Goal: Task Accomplishment & Management: Manage account settings

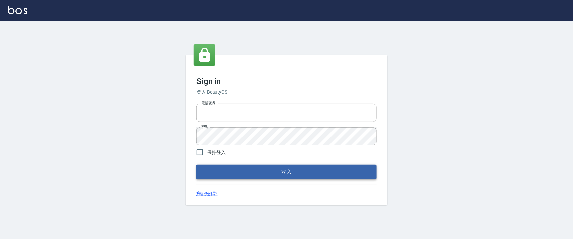
type input "0927987640"
click at [271, 171] on button "登入" at bounding box center [286, 172] width 180 height 14
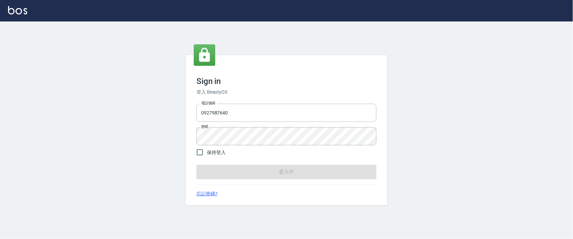
drag, startPoint x: 271, startPoint y: 171, endPoint x: 287, endPoint y: 156, distance: 21.9
click at [271, 171] on form "電話號碼 [PHONE_NUMBER] 電話號碼 密碼 密碼 保持登入 登入中" at bounding box center [286, 140] width 180 height 78
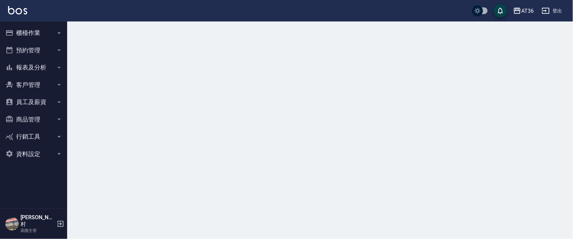
click at [28, 32] on button "櫃檯作業" at bounding box center [34, 32] width 62 height 17
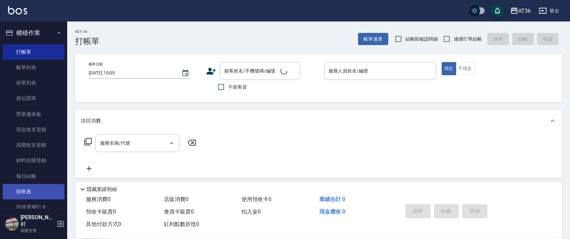
click at [30, 191] on link "排班表" at bounding box center [34, 191] width 62 height 15
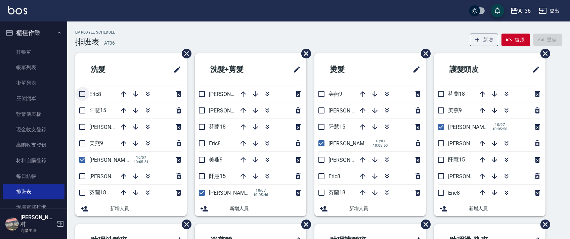
click at [81, 92] on input "checkbox" at bounding box center [82, 94] width 14 height 14
checkbox input "true"
click at [82, 177] on input "checkbox" at bounding box center [82, 176] width 14 height 14
checkbox input "true"
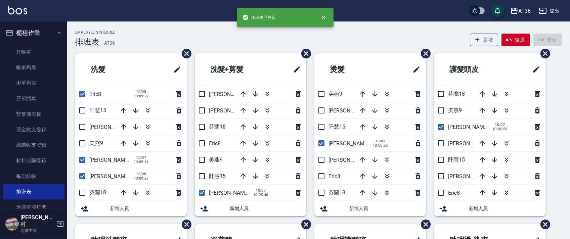
drag, startPoint x: 201, startPoint y: 94, endPoint x: 242, endPoint y: 101, distance: 41.2
click at [202, 95] on input "checkbox" at bounding box center [202, 94] width 14 height 14
checkbox input "true"
click at [197, 141] on input "checkbox" at bounding box center [202, 143] width 14 height 14
checkbox input "true"
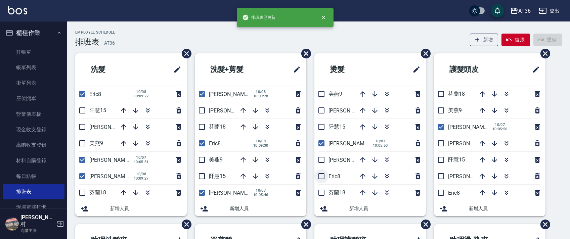
click at [320, 177] on input "checkbox" at bounding box center [321, 176] width 14 height 14
checkbox input "true"
drag, startPoint x: 323, startPoint y: 162, endPoint x: 301, endPoint y: 132, distance: 37.4
click at [324, 159] on input "checkbox" at bounding box center [321, 160] width 14 height 14
checkbox input "true"
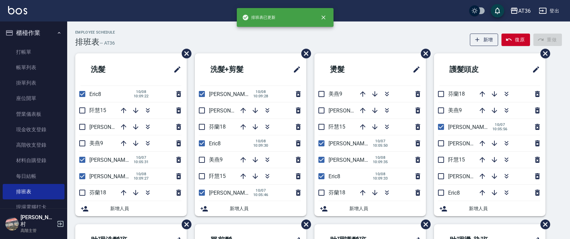
drag, startPoint x: 439, startPoint y: 143, endPoint x: 464, endPoint y: 152, distance: 26.1
click at [439, 143] on input "checkbox" at bounding box center [441, 143] width 14 height 14
checkbox input "true"
click at [440, 194] on input "checkbox" at bounding box center [441, 193] width 14 height 14
checkbox input "true"
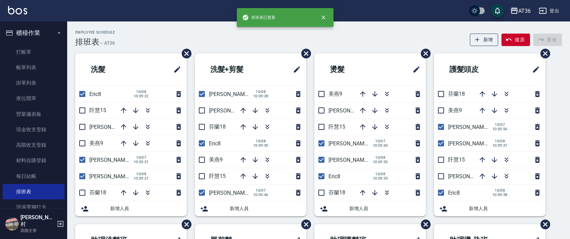
scroll to position [159, 0]
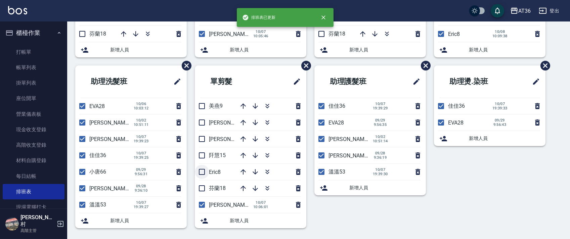
click at [204, 173] on input "checkbox" at bounding box center [202, 172] width 14 height 14
checkbox input "true"
drag, startPoint x: 203, startPoint y: 119, endPoint x: 241, endPoint y: 123, distance: 38.2
click at [203, 120] on input "checkbox" at bounding box center [202, 123] width 14 height 14
checkbox input "true"
